Goal: Information Seeking & Learning: Find specific fact

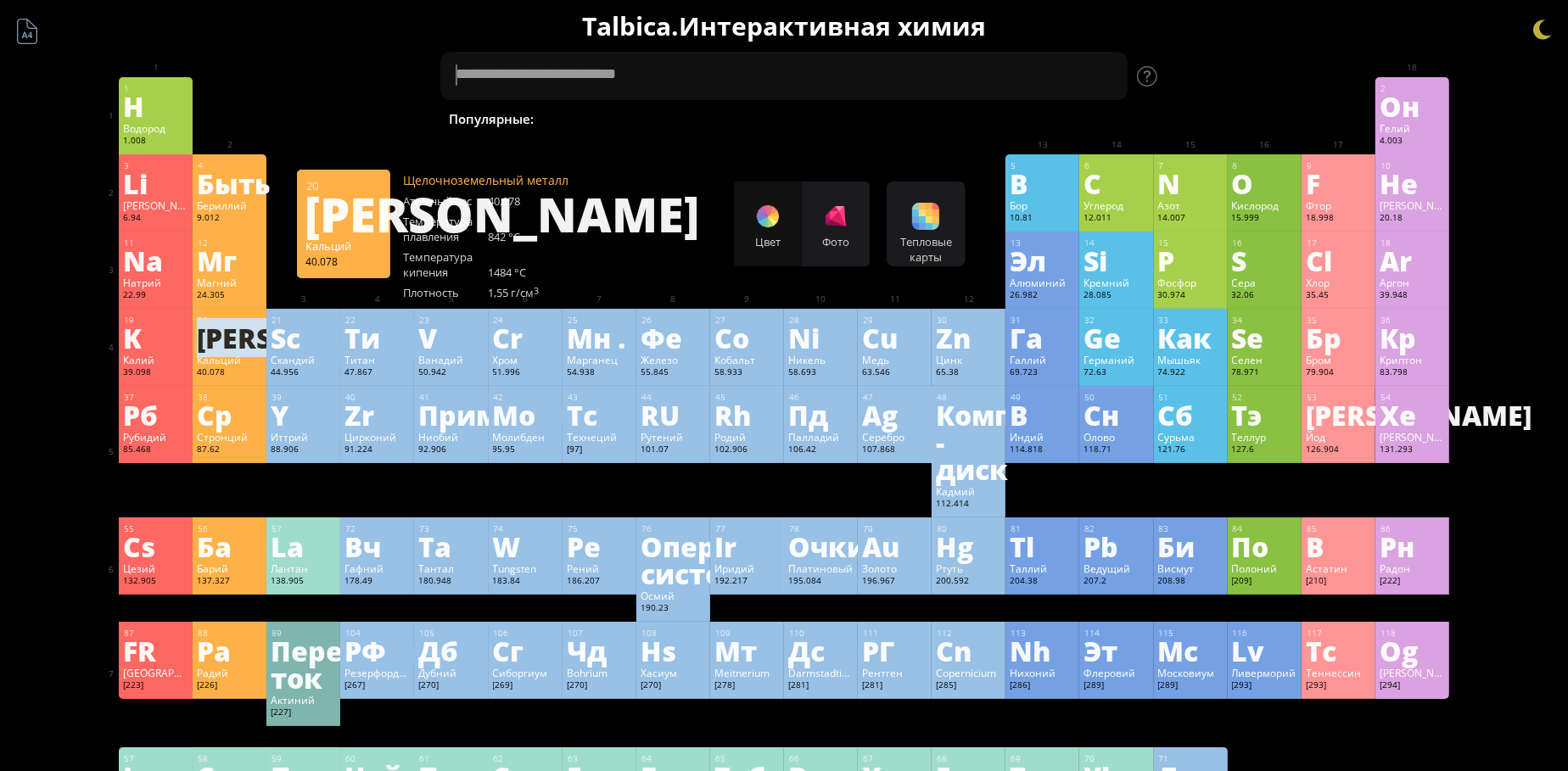
click at [221, 344] on ya-tr-span "[PERSON_NAME]" at bounding box center [309, 337] width 226 height 39
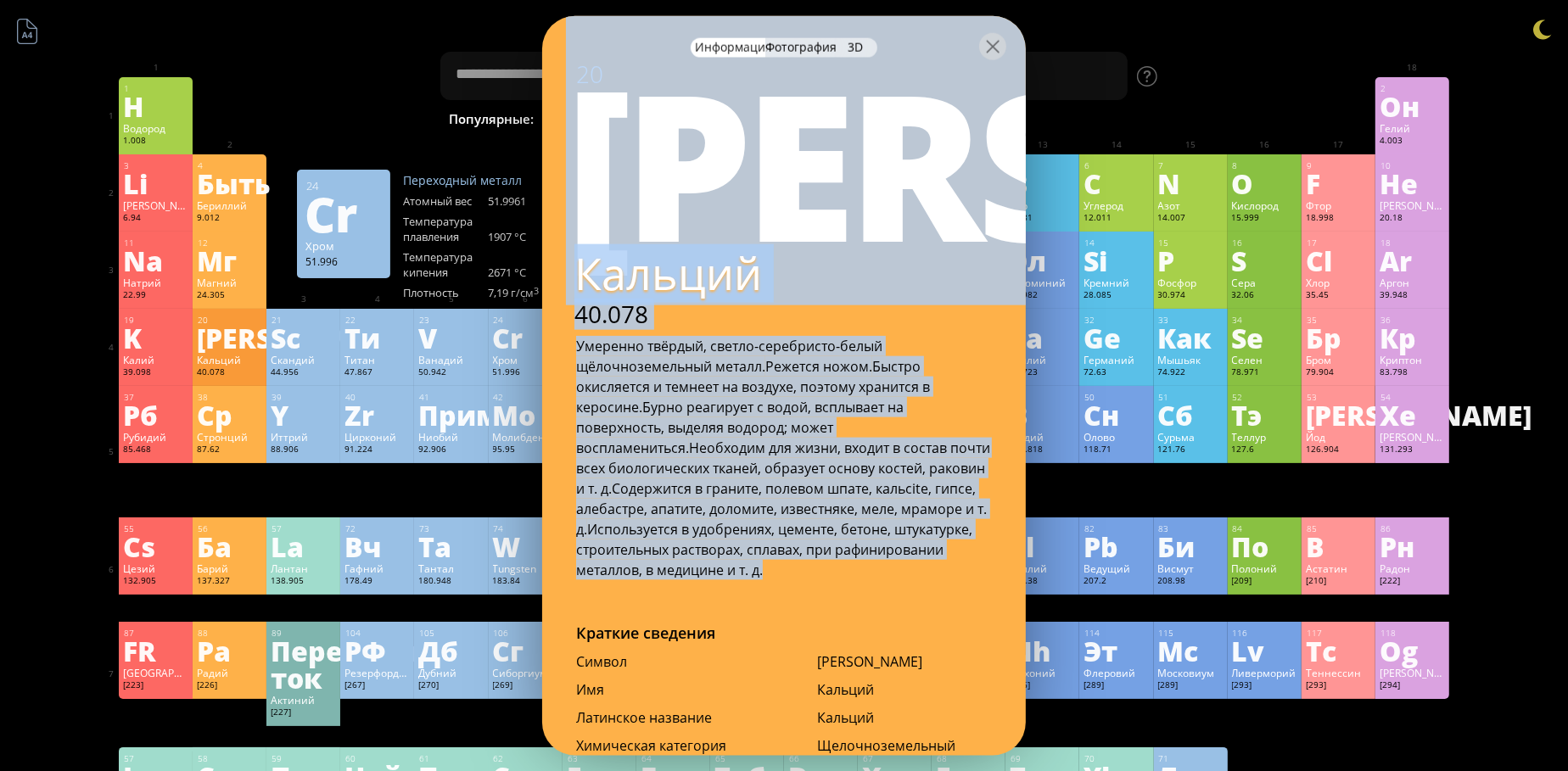
drag, startPoint x: 578, startPoint y: 130, endPoint x: 777, endPoint y: 567, distance: 480.2
click at [777, 567] on div "20 Са Кальций 40.078 Умеренно твёрдый, светло-серебристо-белый щёлочноземельный…" at bounding box center [784, 318] width 484 height 522
copy div "Lo Ipsumdo 77.089 Sitametc adipisc, elitse-doeiusmodt-incid utlaboreetdolore ma…"
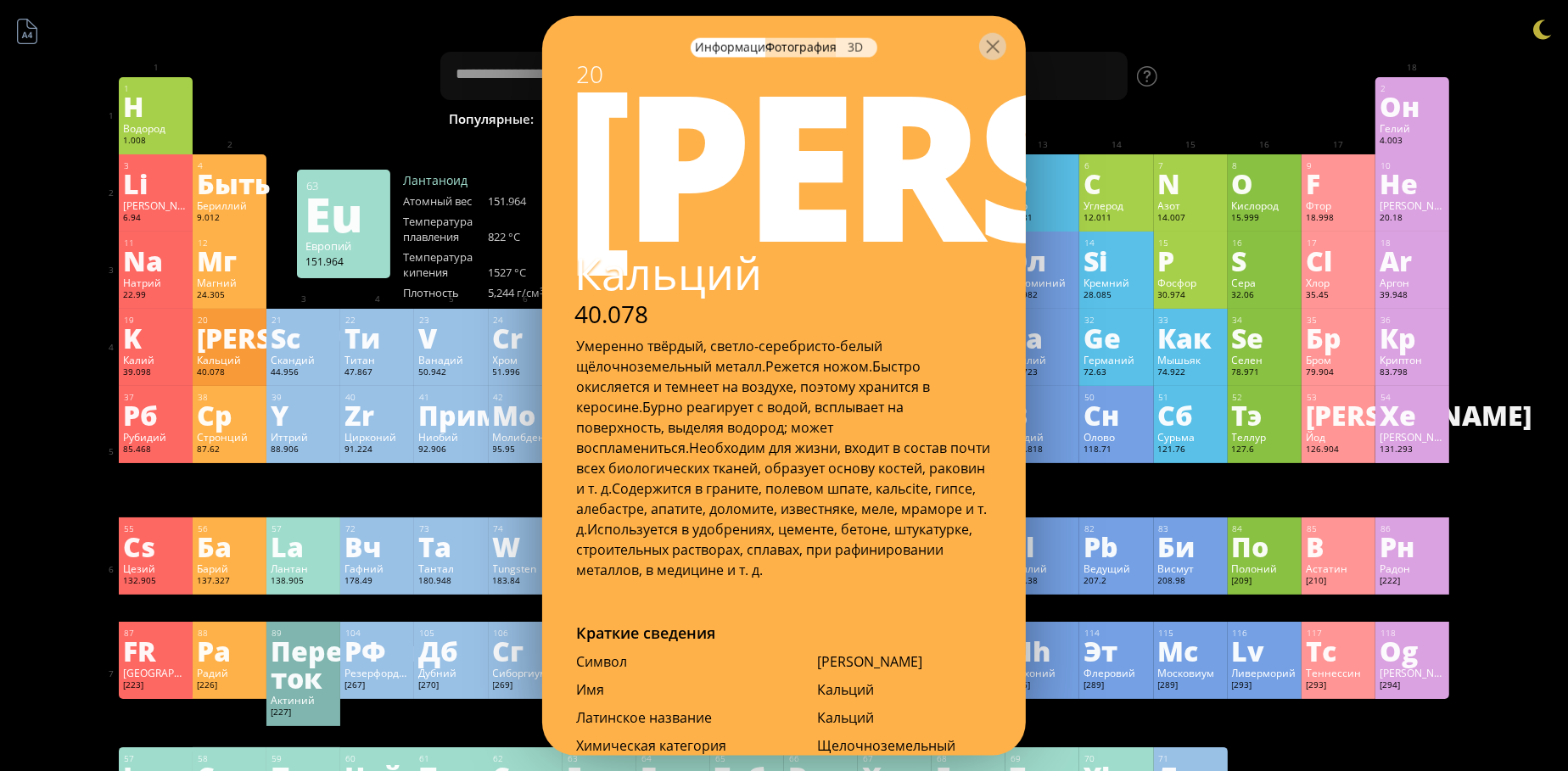
click at [860, 45] on ya-tr-span "3D" at bounding box center [855, 46] width 15 height 16
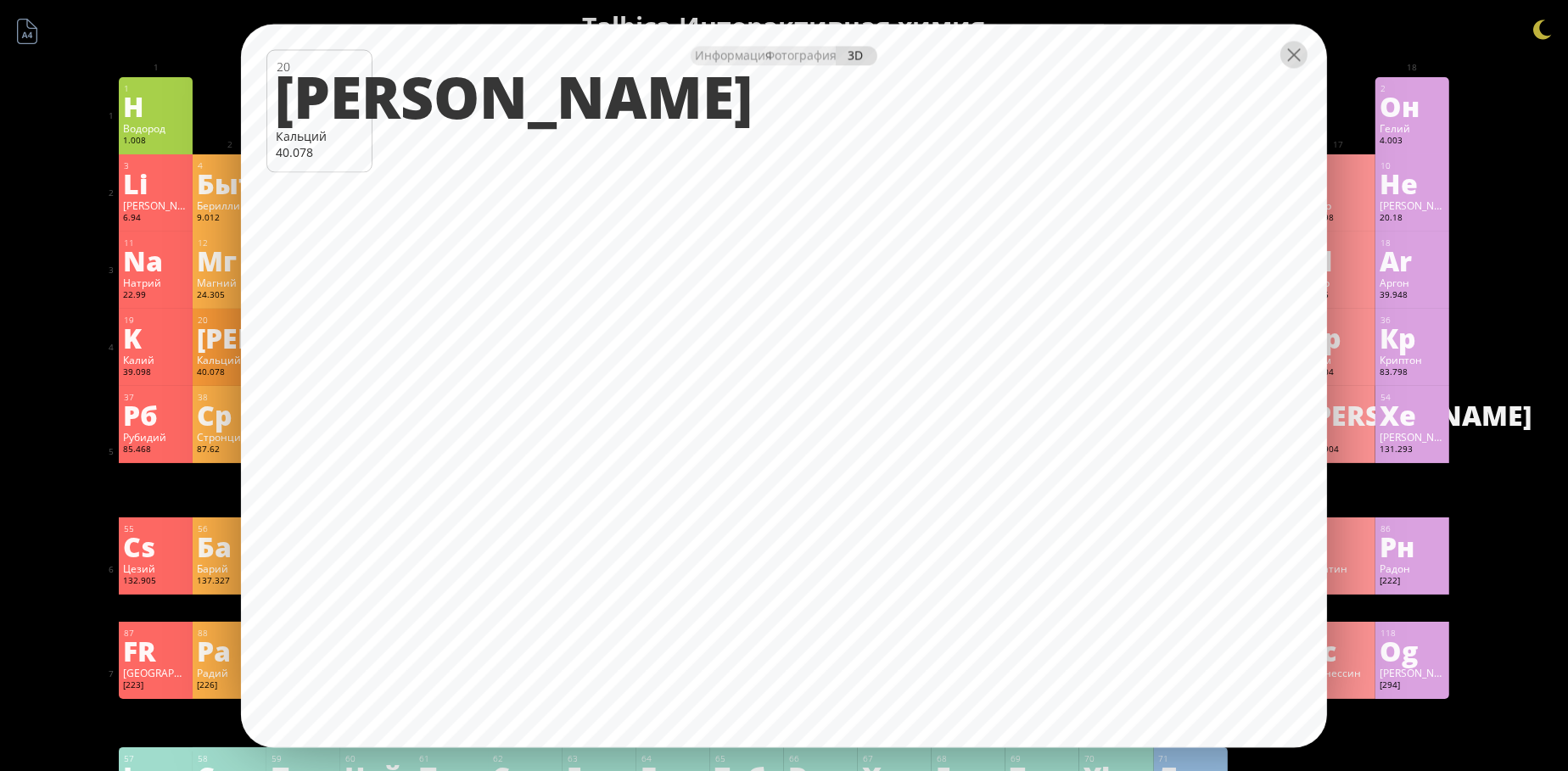
click at [1292, 58] on div at bounding box center [1294, 55] width 27 height 27
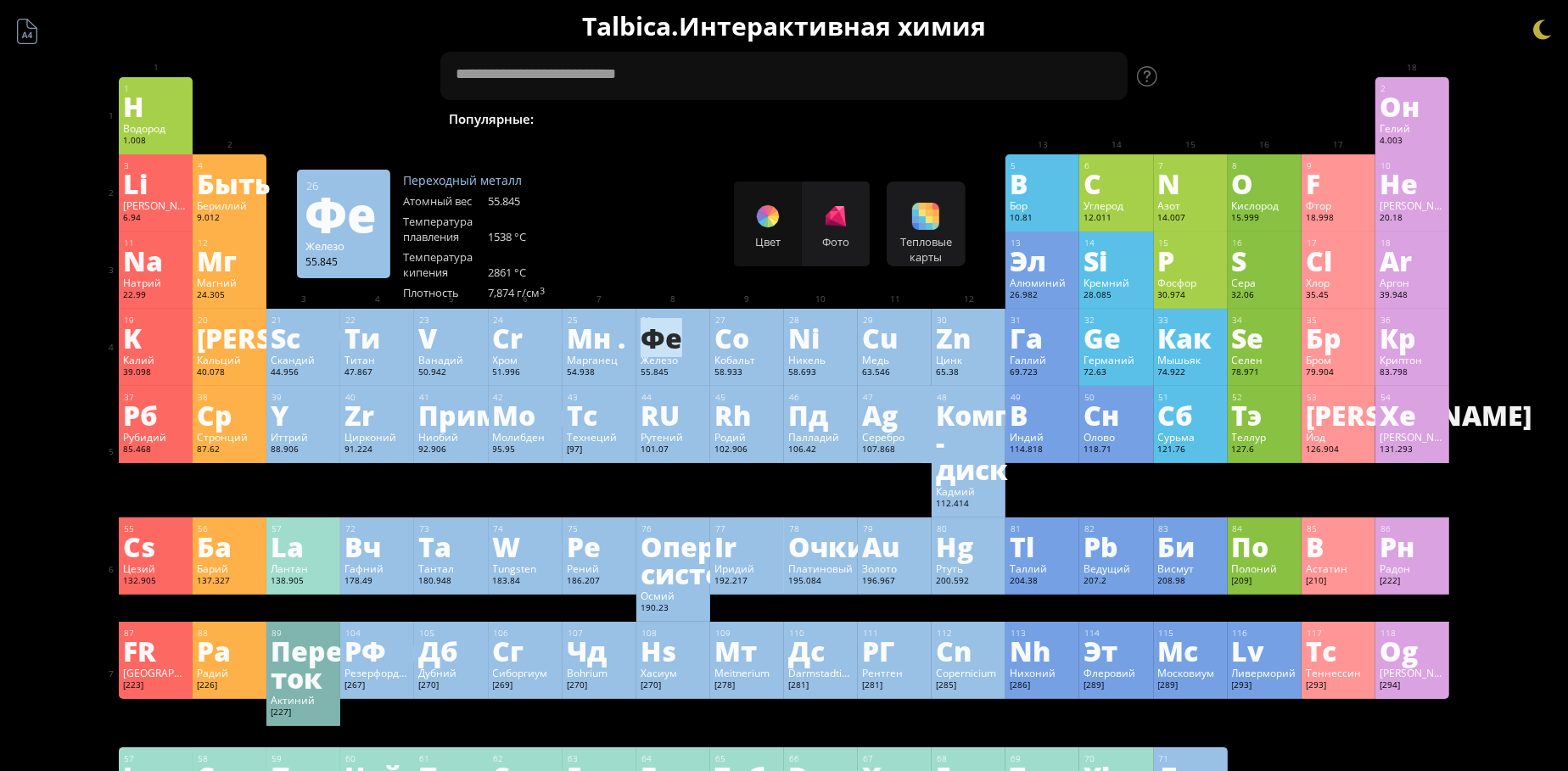
click at [670, 347] on ya-tr-span "Фе" at bounding box center [661, 337] width 42 height 39
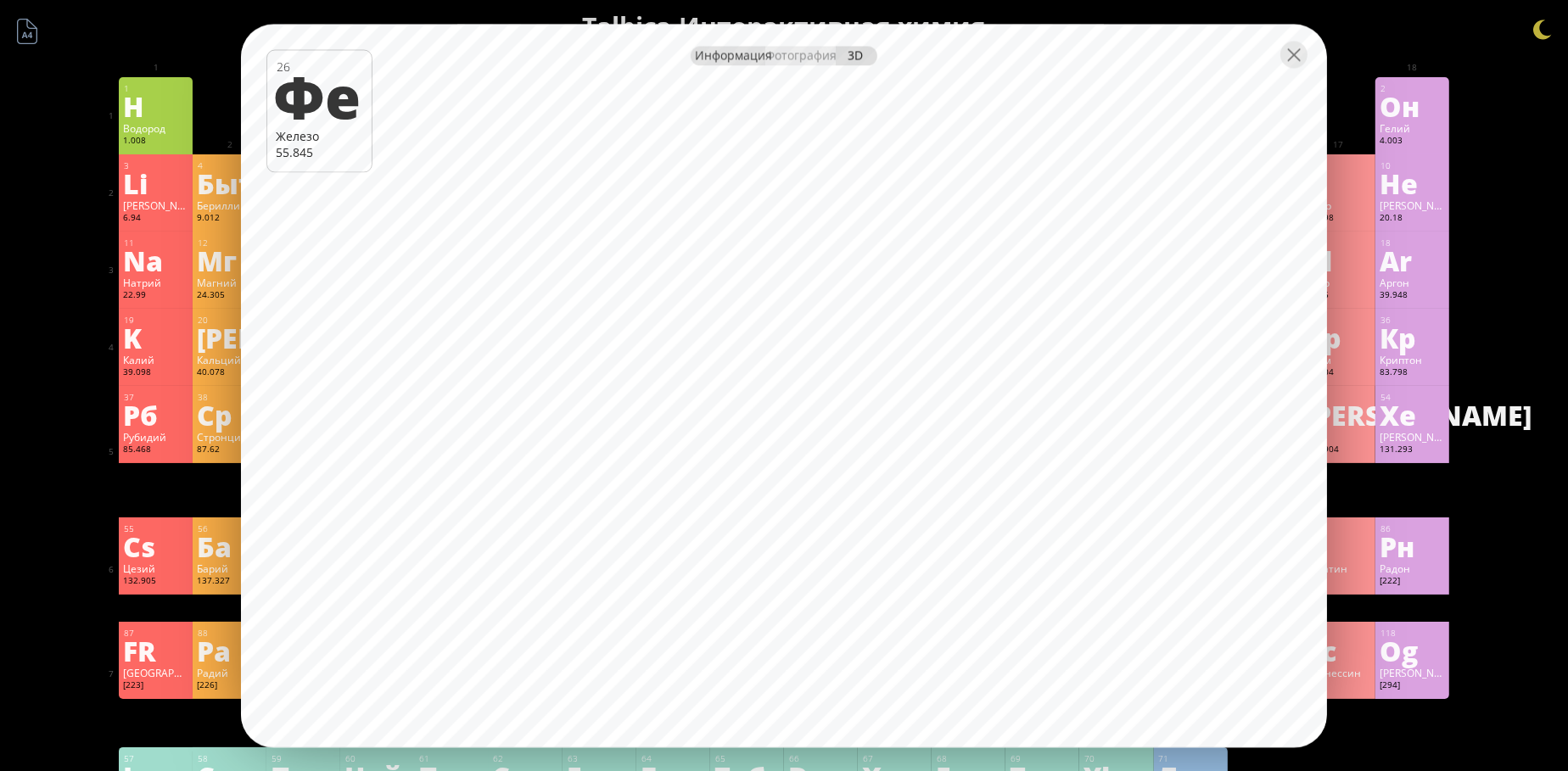
click at [731, 55] on ya-tr-span "Информация" at bounding box center [733, 55] width 77 height 16
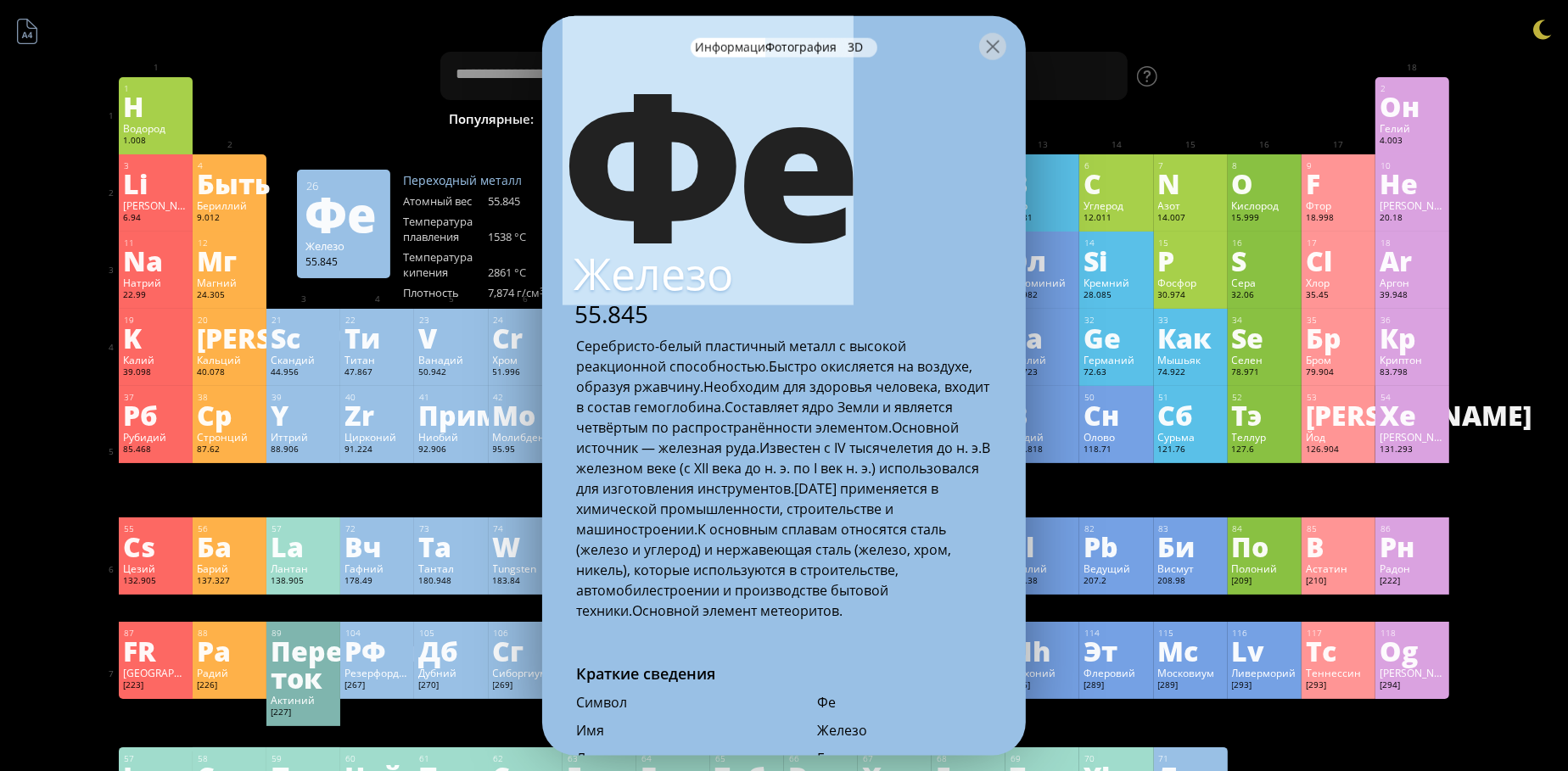
drag, startPoint x: 566, startPoint y: 176, endPoint x: 595, endPoint y: 196, distance: 35.2
click at [595, 196] on ya-tr-span "Фе" at bounding box center [709, 158] width 291 height 293
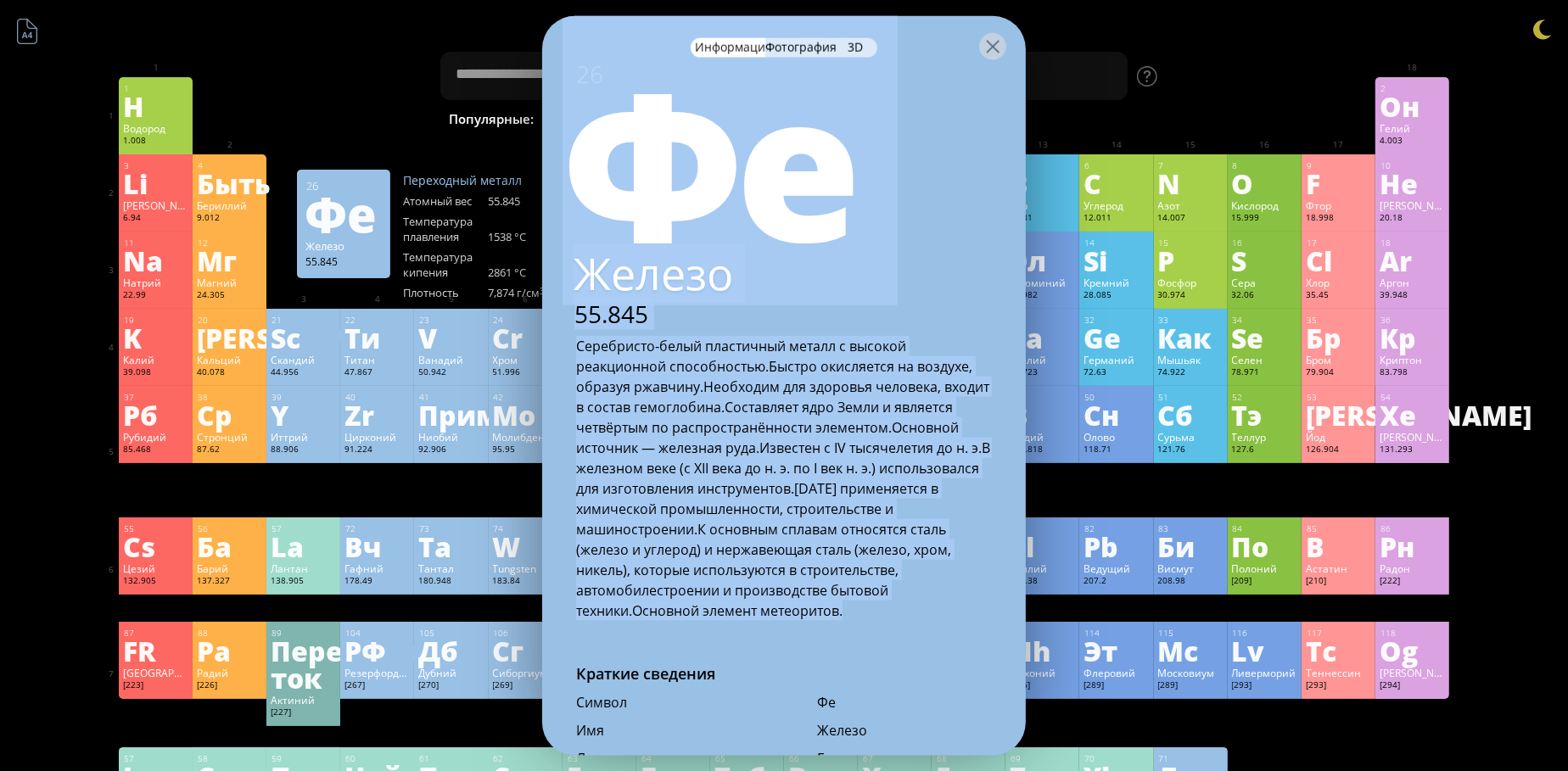
drag, startPoint x: 564, startPoint y: 185, endPoint x: 879, endPoint y: 621, distance: 537.9
click at [879, 621] on div "26 Фе Железо 55.845 Серебристо-белый пластичный металл с высокой реакционной сп…" at bounding box center [784, 386] width 484 height 741
copy div "Lo Ipsumd 08.473 Sitametcon-adipi elitseddoe tempor i utlabor etdoloremag aliqu…"
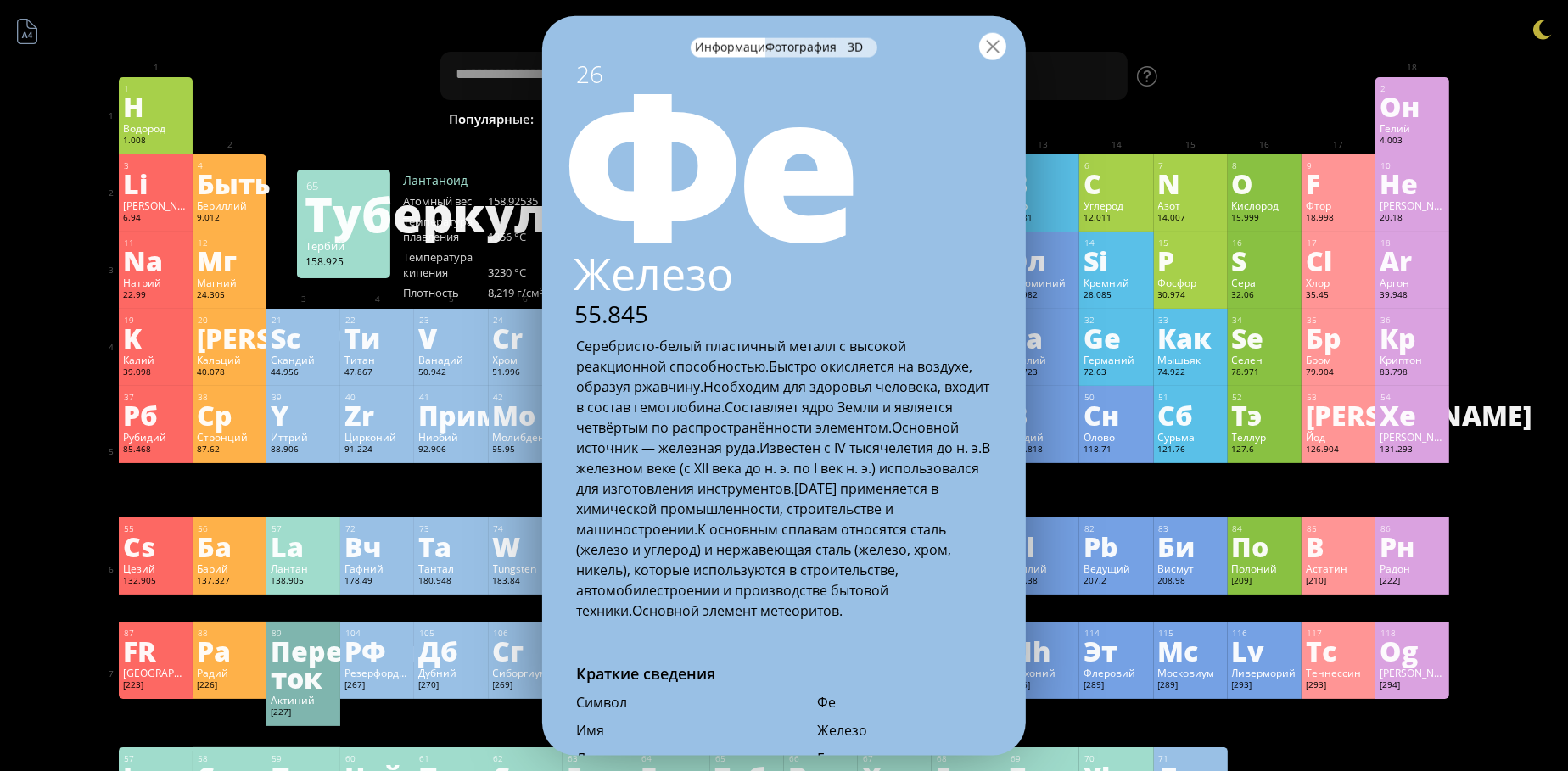
click at [991, 46] on div at bounding box center [993, 45] width 27 height 27
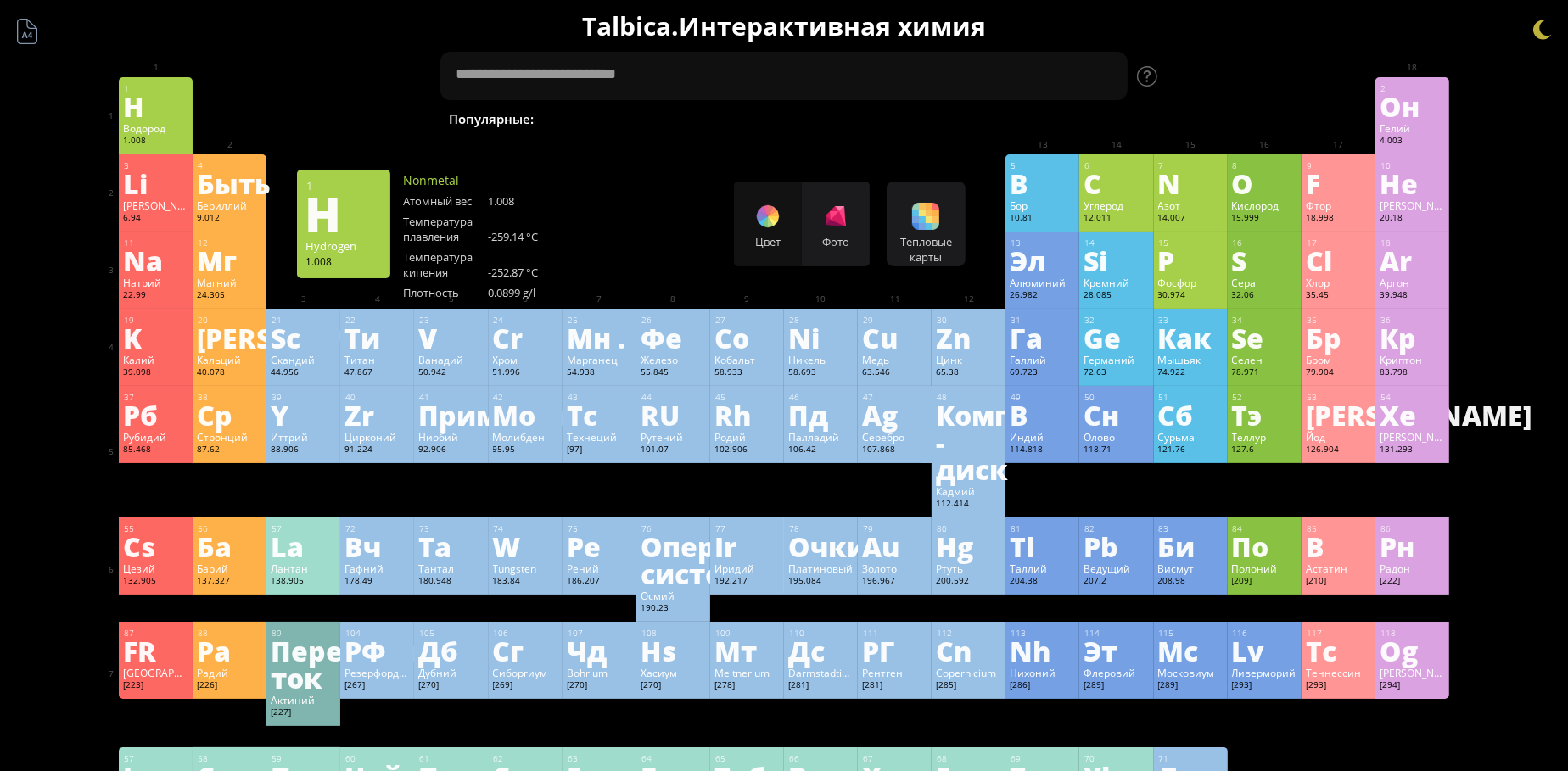
click at [151, 105] on div "H" at bounding box center [156, 106] width 65 height 27
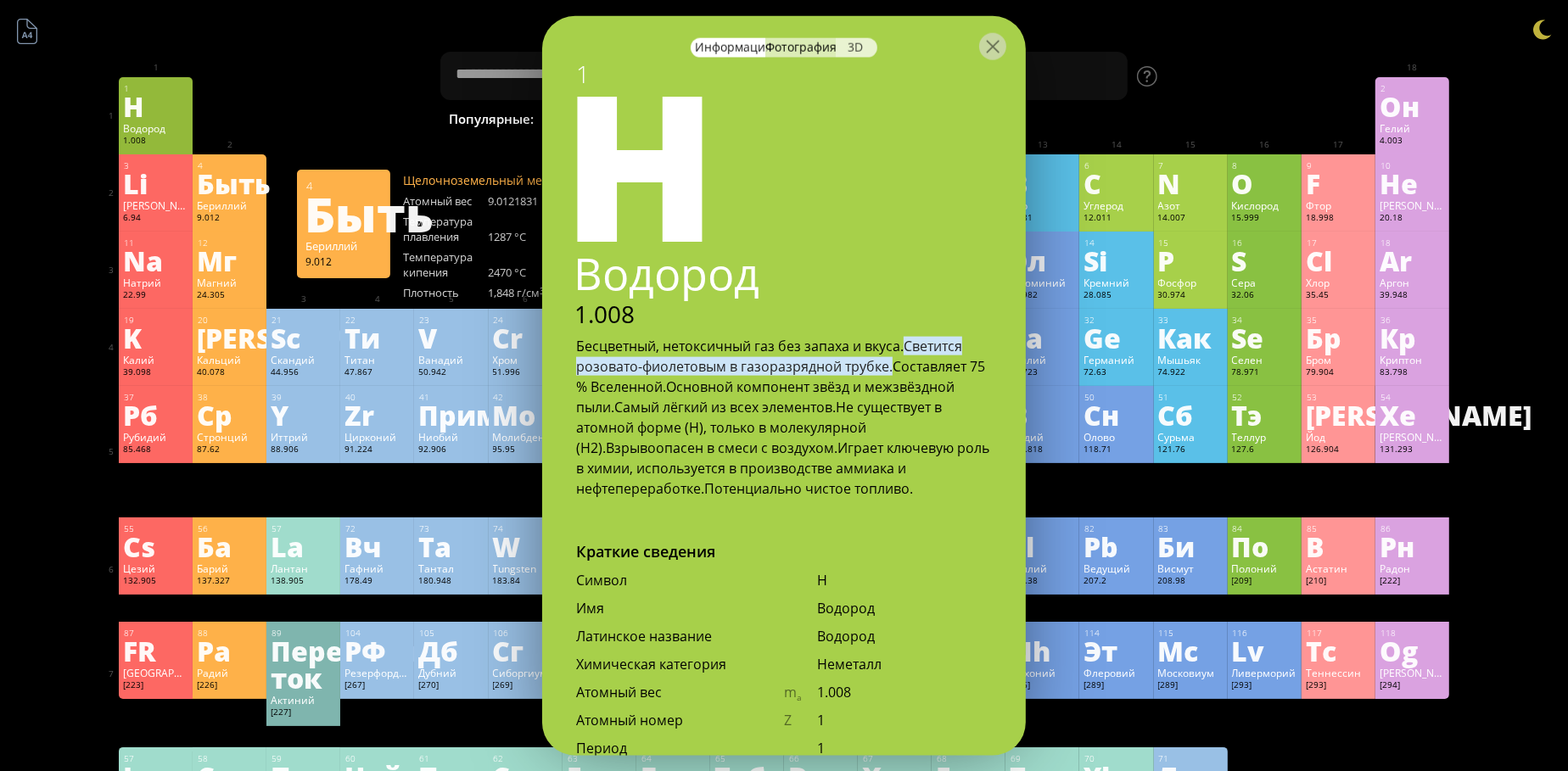
click at [854, 47] on ya-tr-span "3D" at bounding box center [855, 46] width 15 height 16
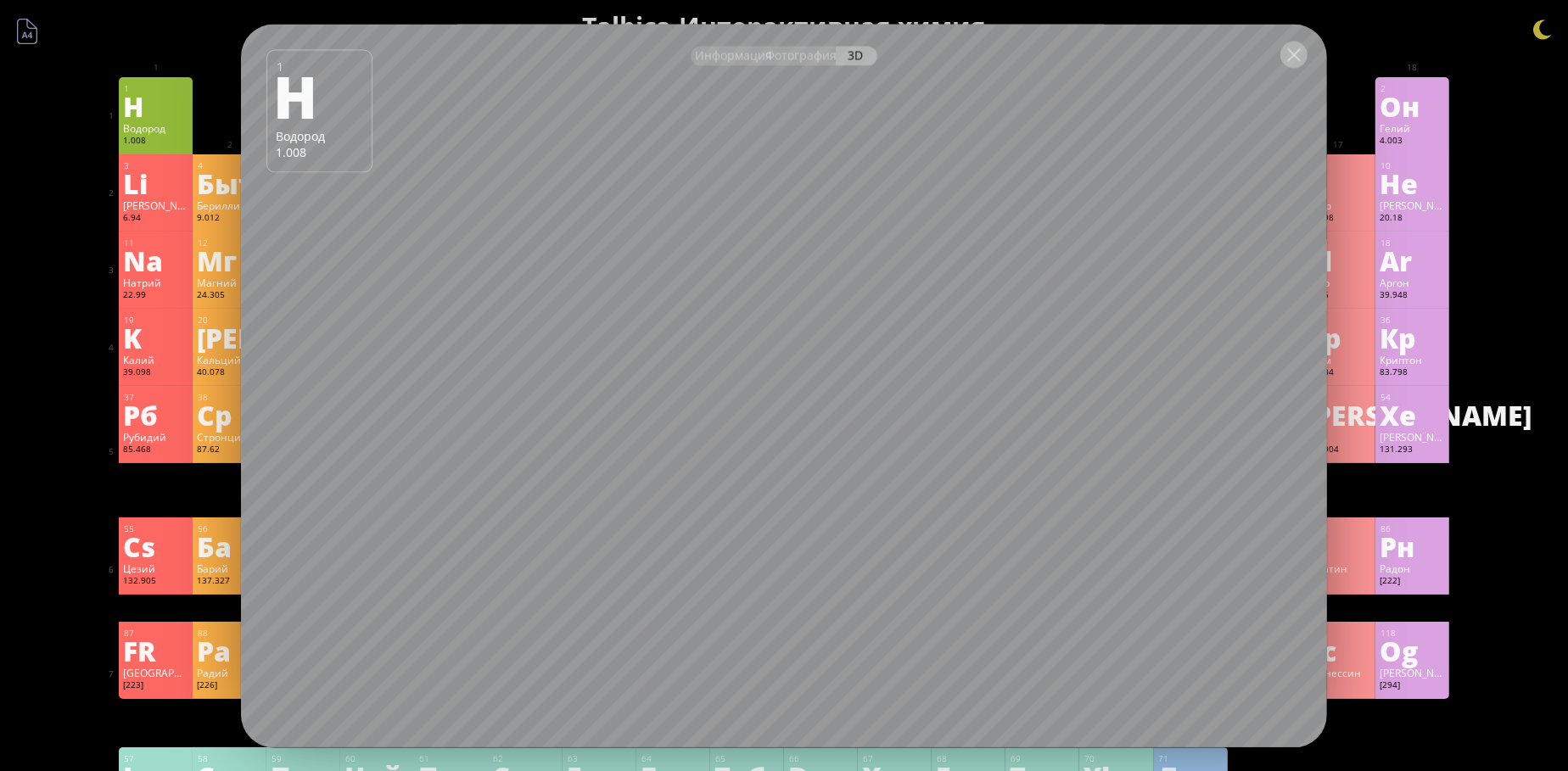
click at [1293, 54] on div at bounding box center [1294, 55] width 27 height 27
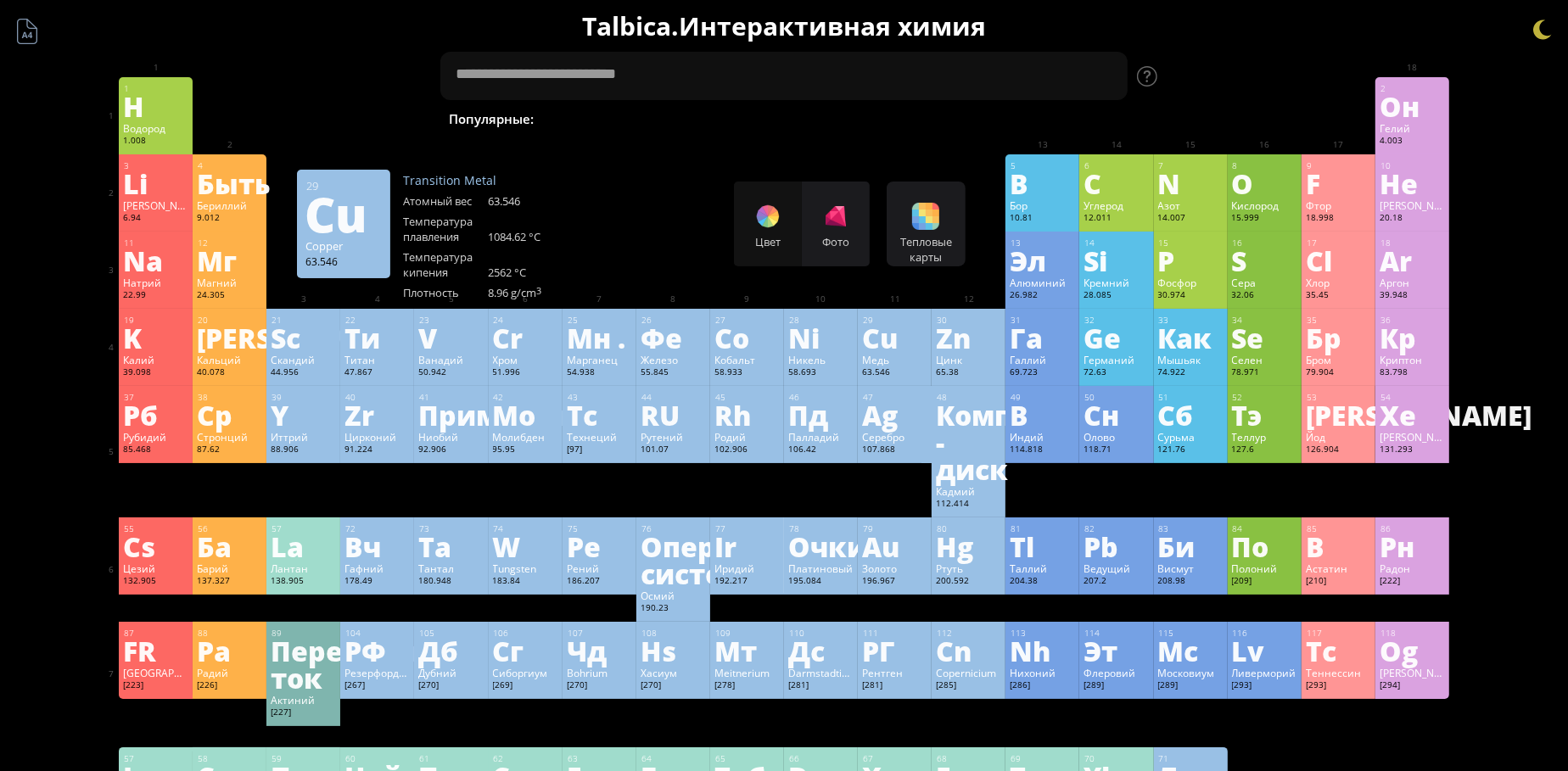
click at [897, 348] on ya-tr-span "Cu" at bounding box center [879, 337] width 35 height 39
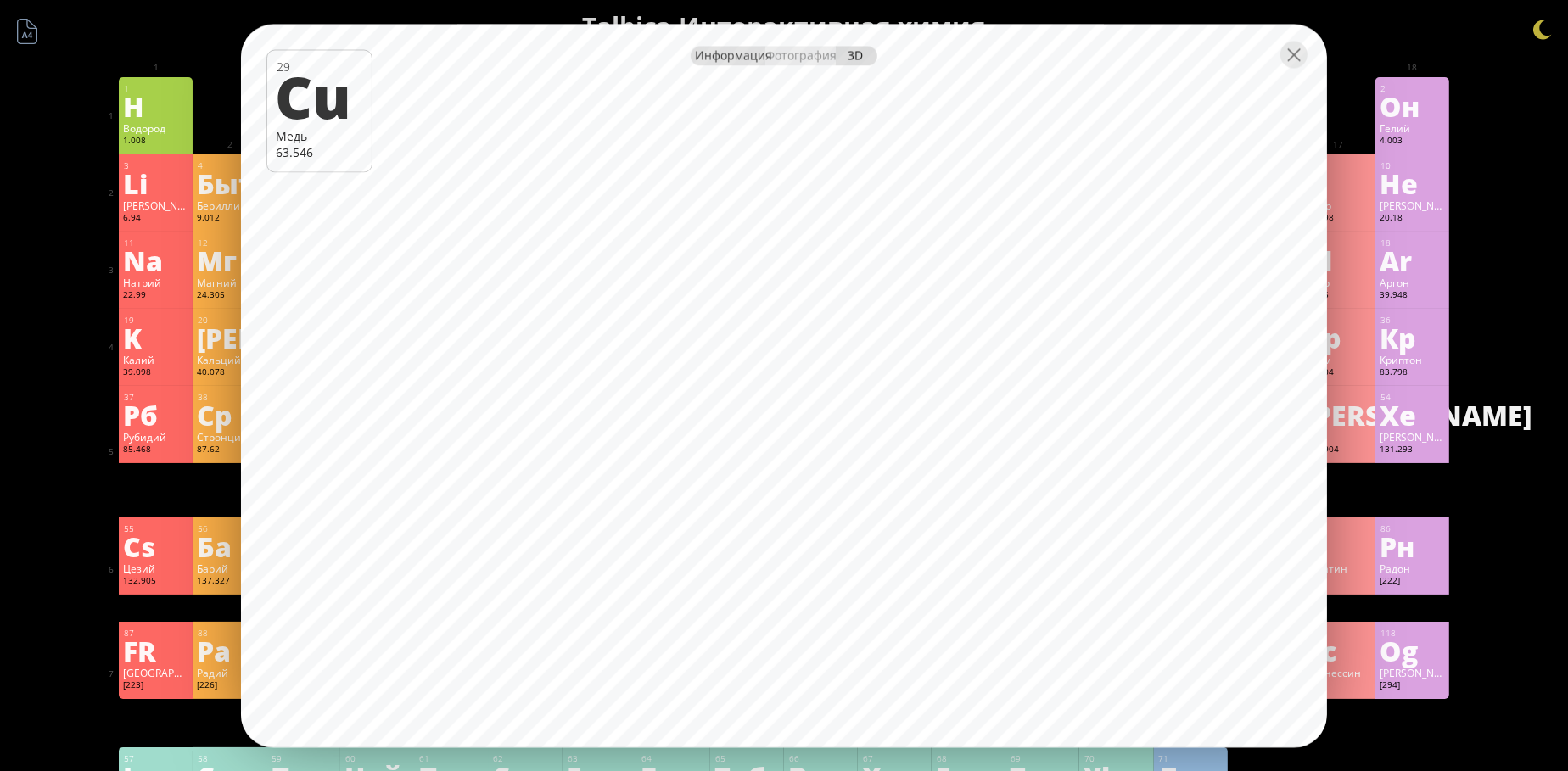
click at [739, 61] on ya-tr-span "Информация" at bounding box center [733, 55] width 77 height 16
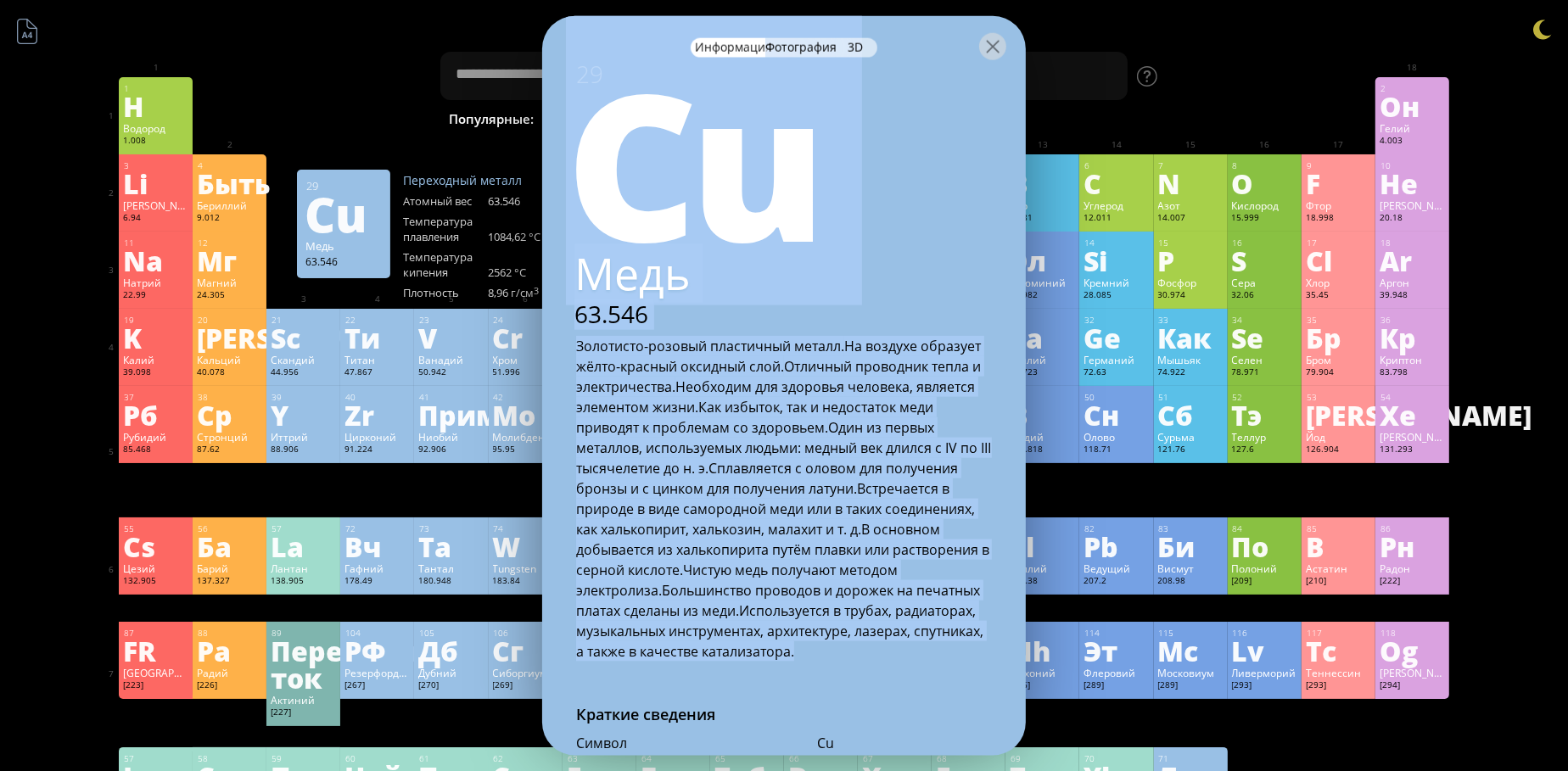
drag, startPoint x: 568, startPoint y: 176, endPoint x: 899, endPoint y: 657, distance: 583.9
click at [899, 657] on div "29 Cu Медь 63.546 Золотисто-розовый пластичный металл. На воздухе образует жёлт…" at bounding box center [784, 358] width 484 height 603
copy div "Lo Ipsu 40.516 Dolorsita-consect adipiscing elitse. Do eiusmod temporin utlab-e…"
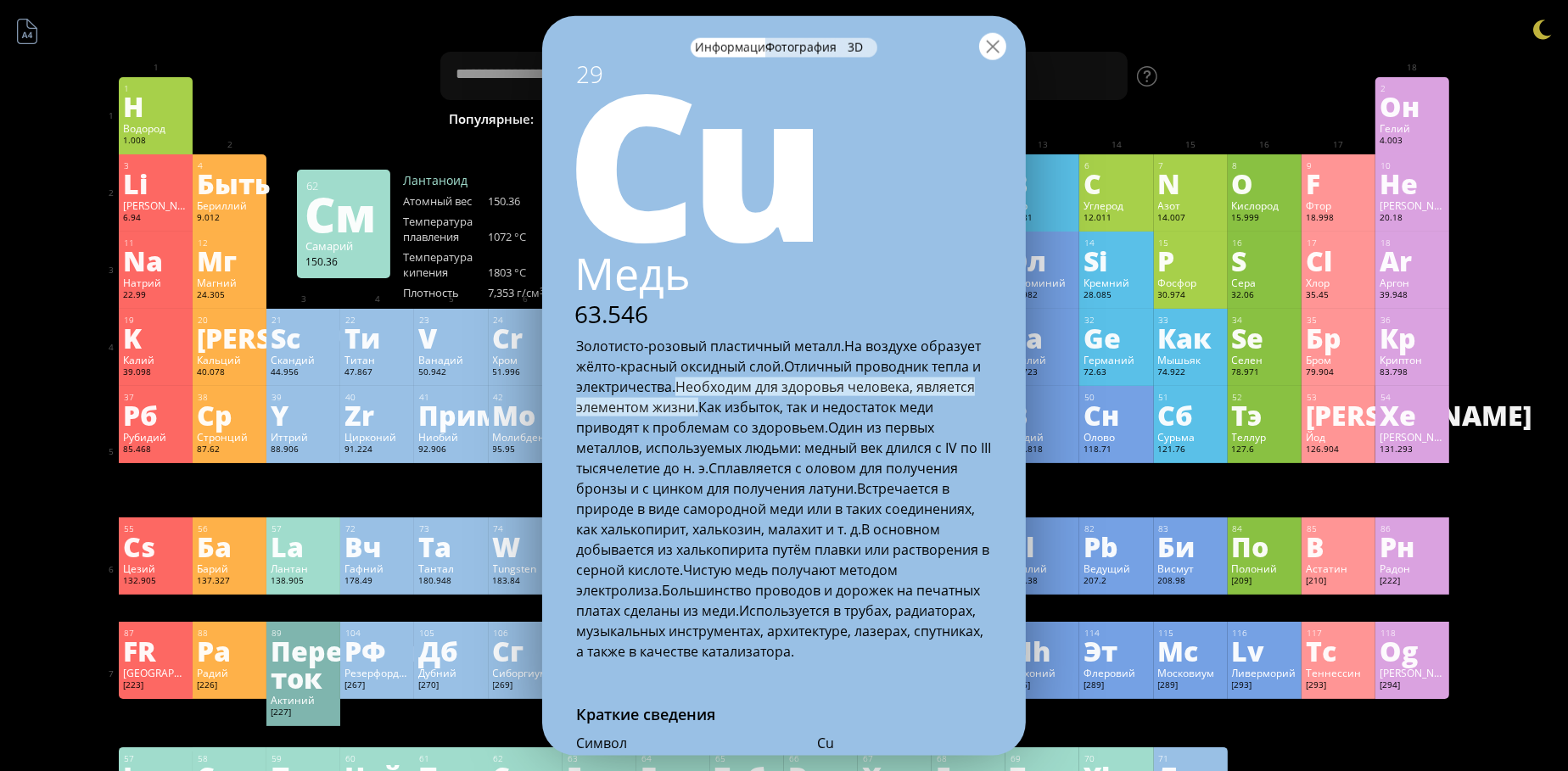
click at [994, 46] on div at bounding box center [993, 45] width 27 height 27
